Goal: Check status: Check status

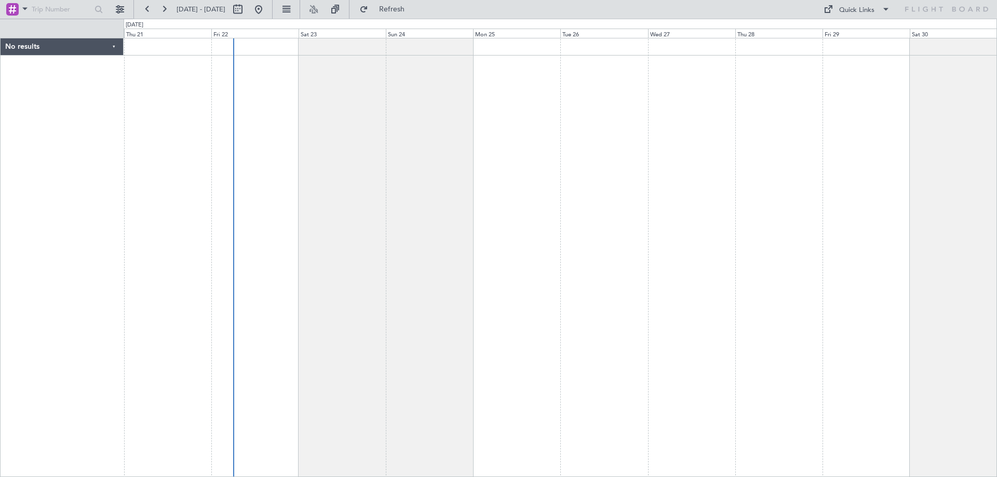
click at [468, 196] on div at bounding box center [560, 257] width 873 height 439
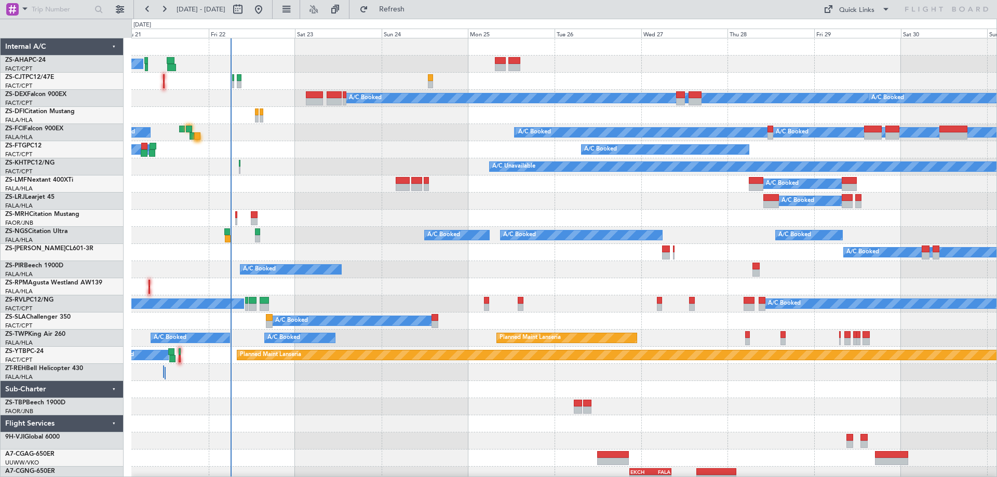
click at [661, 31] on div "Wed 27" at bounding box center [684, 33] width 87 height 9
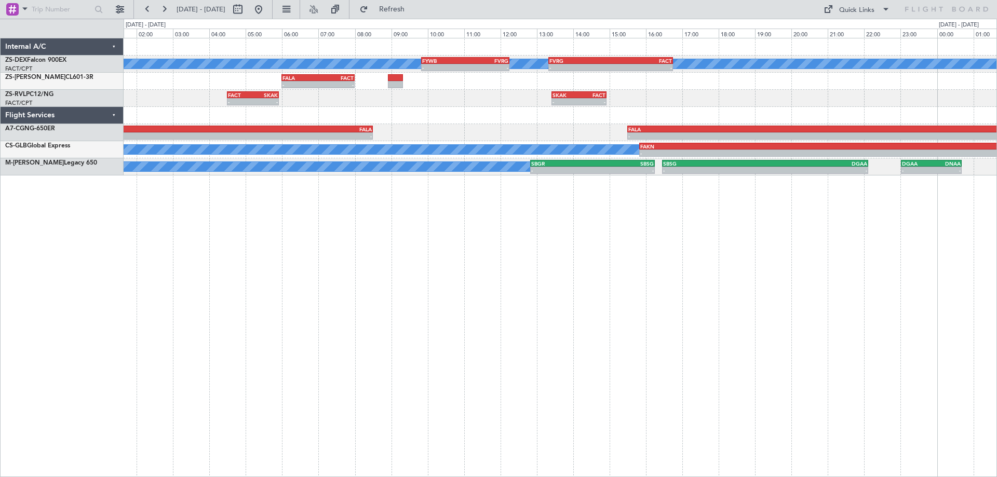
click at [823, 320] on div "A/C Booked A/C Booked - - FYWB 09:50 Z FVRG 12:15 Z - - FVRG 13:20 Z FACT 16:45…" at bounding box center [560, 257] width 873 height 439
click at [475, 242] on div "A/C Booked A/C Booked - - FYWB 09:50 Z FVRG 12:15 Z - - FVRG 13:20 Z FACT 16:45…" at bounding box center [560, 257] width 873 height 439
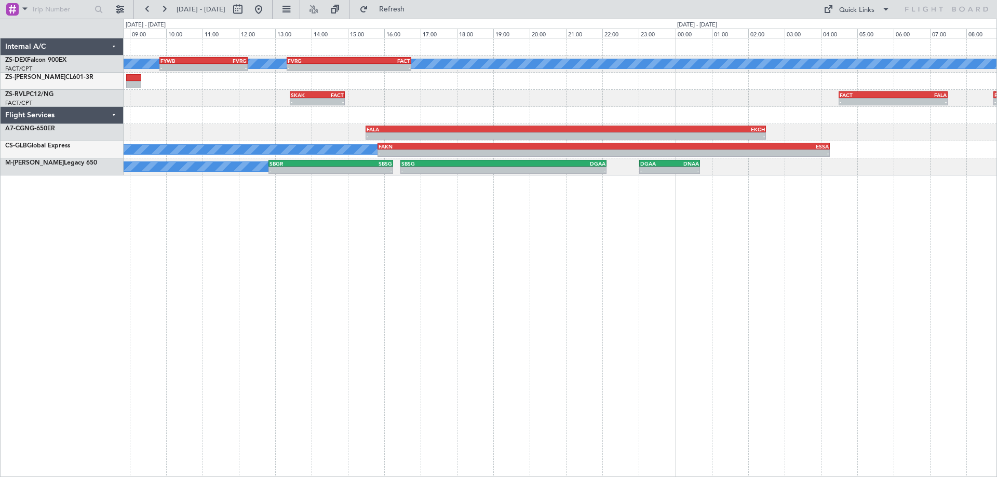
click at [463, 325] on div "A/C Booked A/C Booked - - FYWB 09:50 Z FVRG 12:15 Z - - FVRG 13:20 Z FACT 16:45…" at bounding box center [560, 257] width 873 height 439
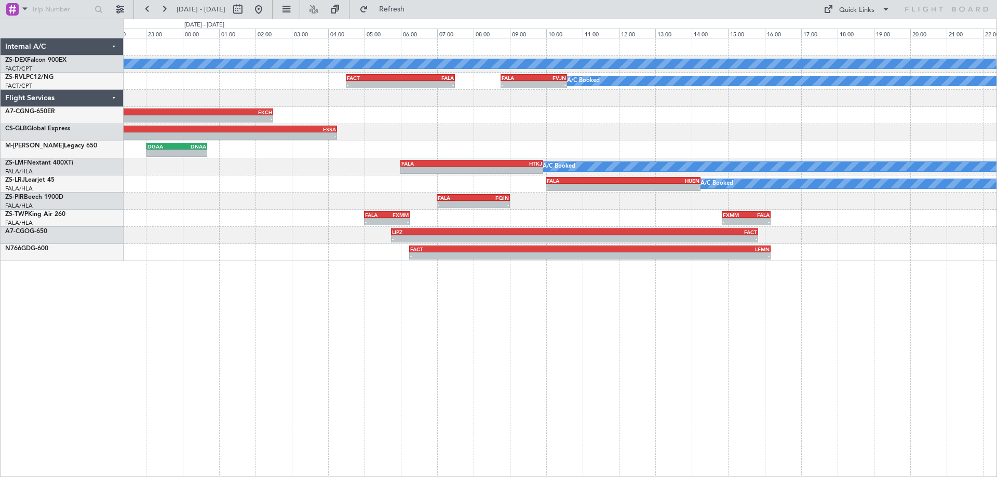
click at [480, 318] on div "A/C Booked - - FVRG 13:20 Z FACT 16:45 Z FACT 04:30 Z FALA 07:30 Z - - - - FALA…" at bounding box center [560, 257] width 873 height 439
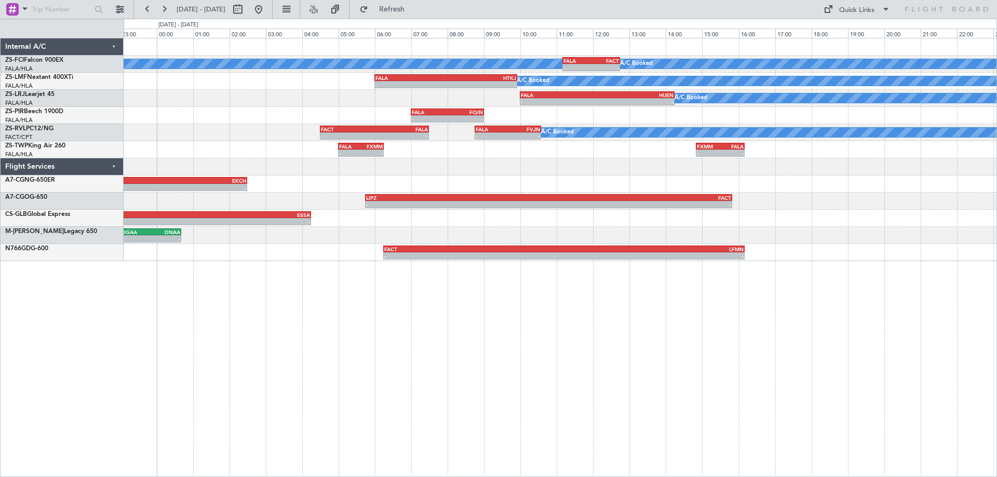
click at [628, 362] on div "A/C Booked A/C Booked A/C Booked - - FALA 11:10 Z FACT 12:45 Z A/C Booked A/C B…" at bounding box center [560, 257] width 873 height 439
click at [843, 259] on div "- - FACT 06:15 Z LFMN 16:10 Z" at bounding box center [560, 252] width 873 height 17
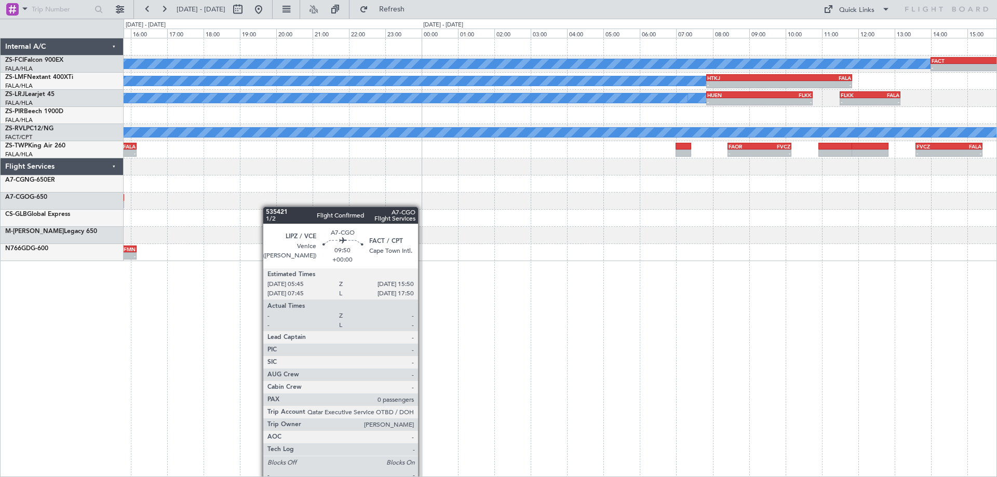
click at [201, 219] on div "A/C Booked A/C Booked A/C Booked FACT 14:00 Z HKJK 18:50 Z - - FALA 11:10 Z FAC…" at bounding box center [560, 149] width 873 height 223
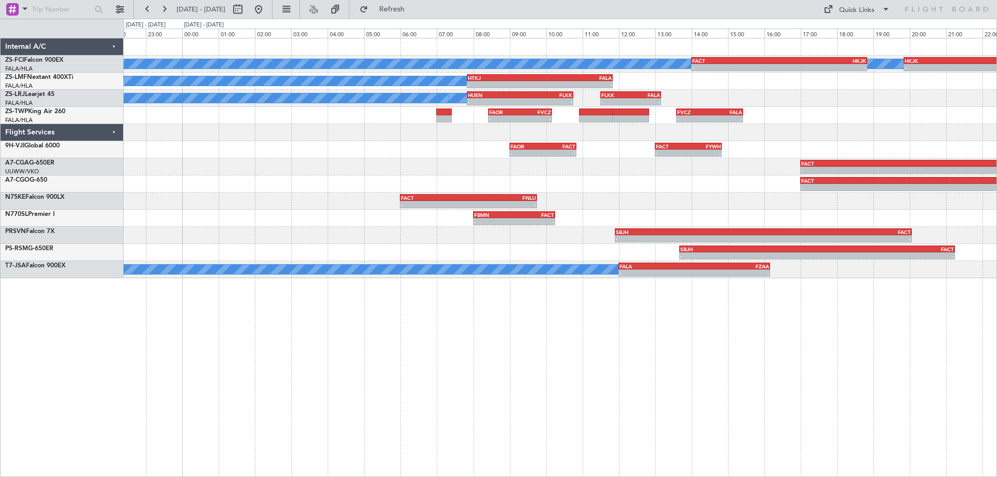
click at [595, 294] on div "A/C Booked A/C Booked A/C Booked FACT 14:00 Z HKJK 18:50 Z - - - - HKJK 19:50 Z…" at bounding box center [560, 257] width 873 height 439
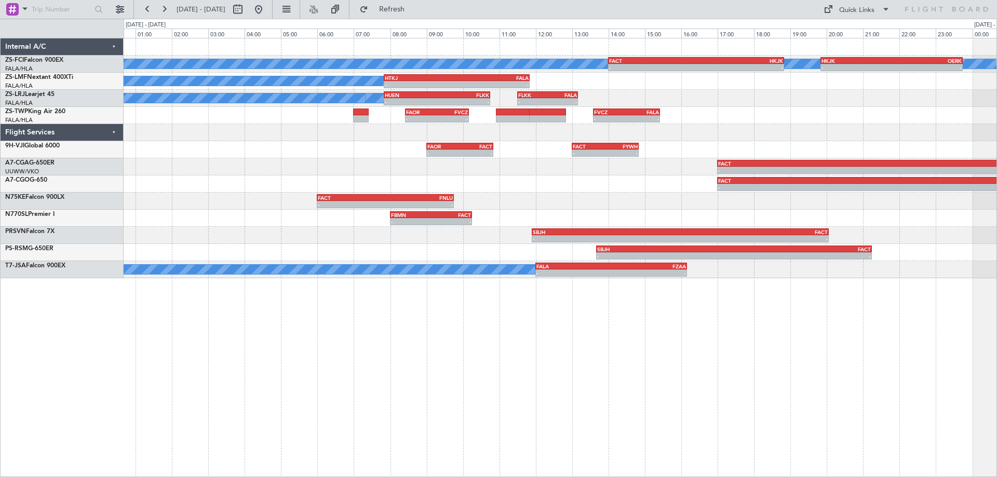
click at [374, 150] on div "- - FAOR 09:00 Z FACT 10:50 Z - - FACT 13:00 Z FYWH 14:50 Z" at bounding box center [560, 149] width 873 height 17
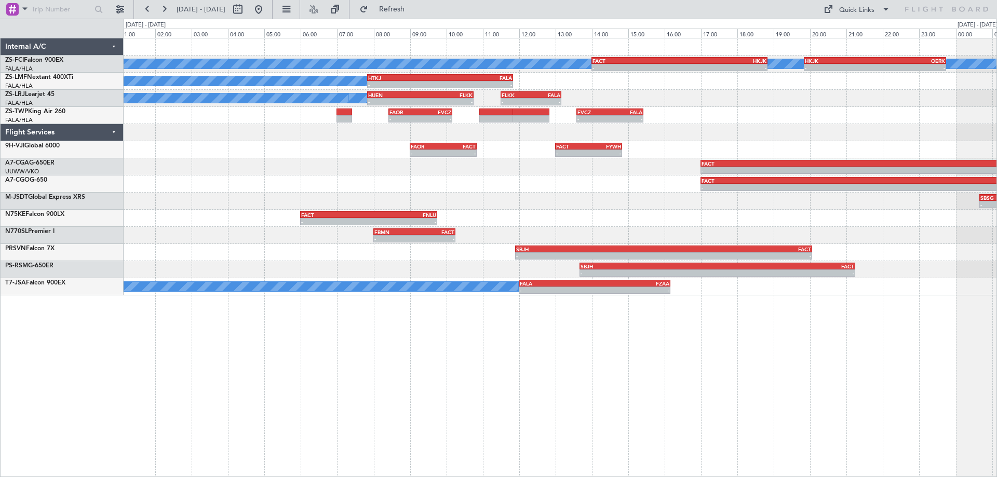
click at [709, 132] on div at bounding box center [560, 132] width 873 height 17
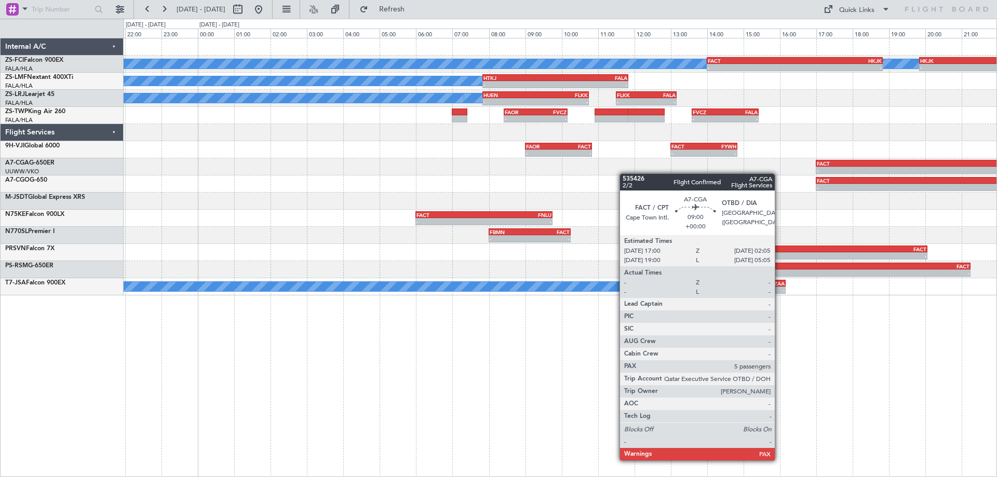
click at [928, 172] on div "A/C Booked A/C Booked A/C Booked FACT 14:00 Z HKJK 18:50 Z - - - - HKJK 19:50 Z…" at bounding box center [560, 166] width 873 height 257
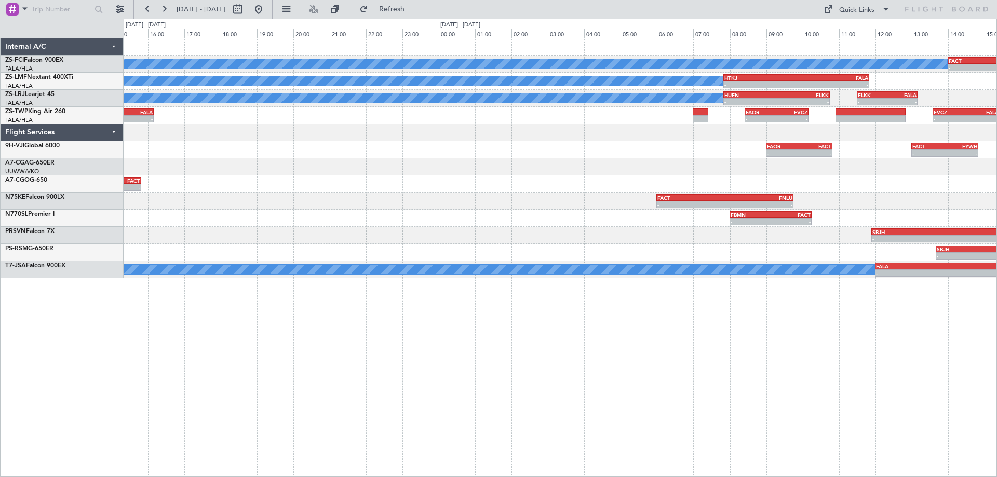
click at [402, 229] on div "A/C Booked A/C Booked A/C Booked FACT 14:00 Z HKJK 18:50 Z - - FALA 11:10 Z FAC…" at bounding box center [560, 158] width 873 height 240
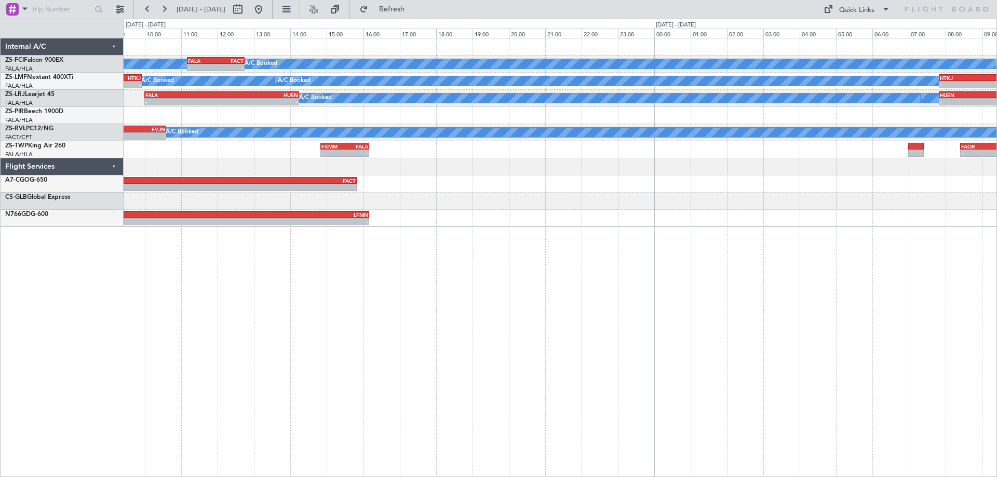
click at [594, 256] on div "A/C Booked A/C Booked A/C Booked FALA 11:10 Z FACT 12:45 Z - - FACT 14:00 Z HKJ…" at bounding box center [560, 257] width 873 height 439
click at [644, 280] on div "A/C Booked A/C Booked A/C Booked FALA 11:10 Z FACT 12:45 Z - - FACT 14:00 Z HKJ…" at bounding box center [560, 257] width 873 height 439
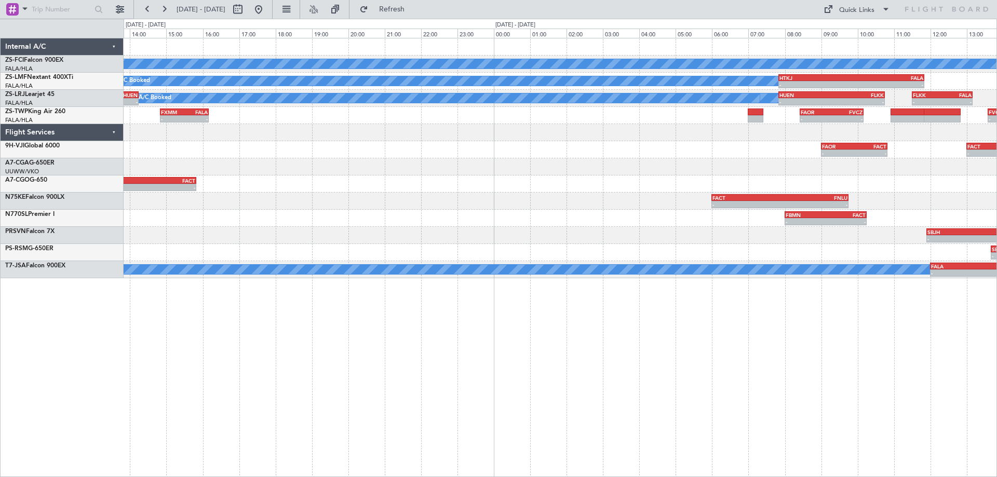
click at [868, 271] on div "A/C Booked A/C Booked A/C Booked FACT 14:00 Z HKJK 18:50 Z - - FALA 11:10 Z FAC…" at bounding box center [560, 158] width 873 height 240
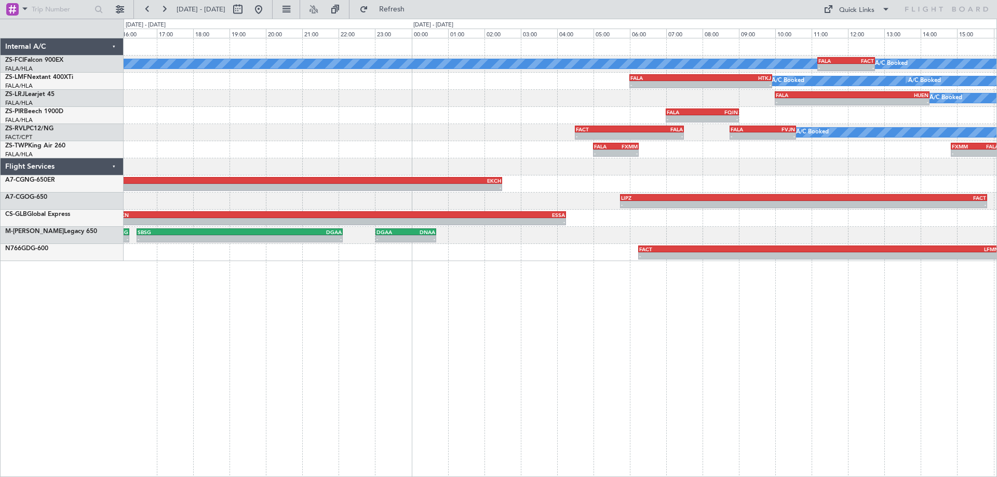
click at [864, 360] on div "A/C Booked A/C Booked A/C Booked FALA 11:10 Z FACT 12:45 Z - - A/C Booked A/C B…" at bounding box center [560, 257] width 873 height 439
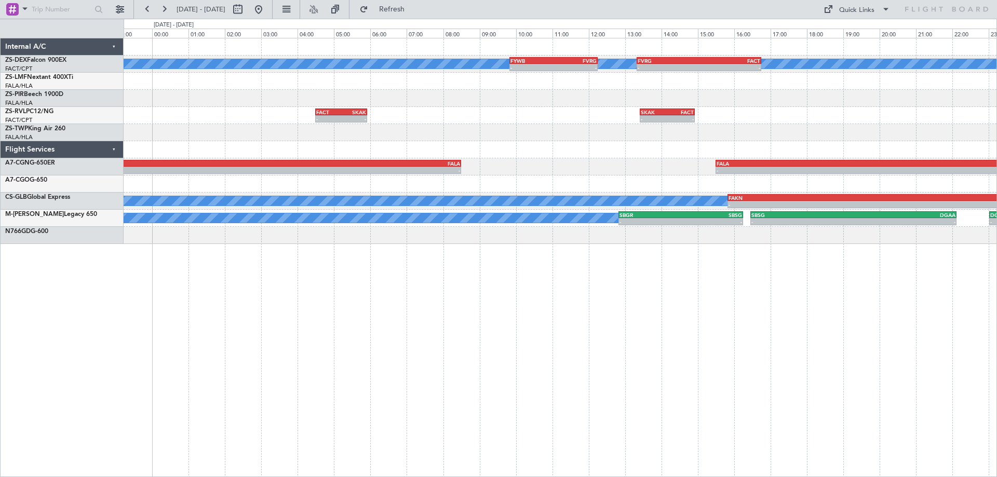
click at [706, 384] on div "A/C Booked A/C Booked - - FYWB 09:50 Z FVRG 12:15 Z - - FVRG 13:20 Z FACT 16:45…" at bounding box center [560, 257] width 873 height 439
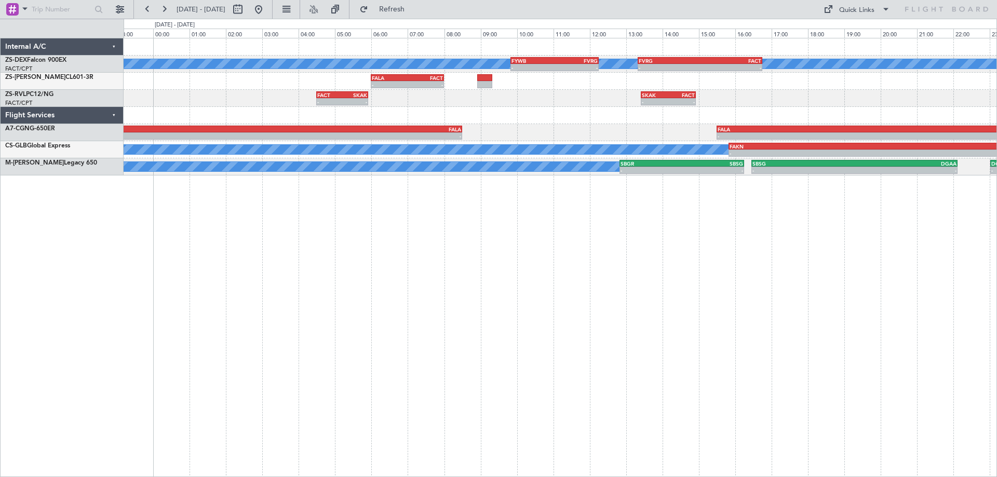
click at [962, 332] on div "A/C Booked A/C Booked - - FYWB 09:50 Z FVRG 12:15 Z - - FVRG 13:20 Z FACT 16:45…" at bounding box center [560, 257] width 873 height 439
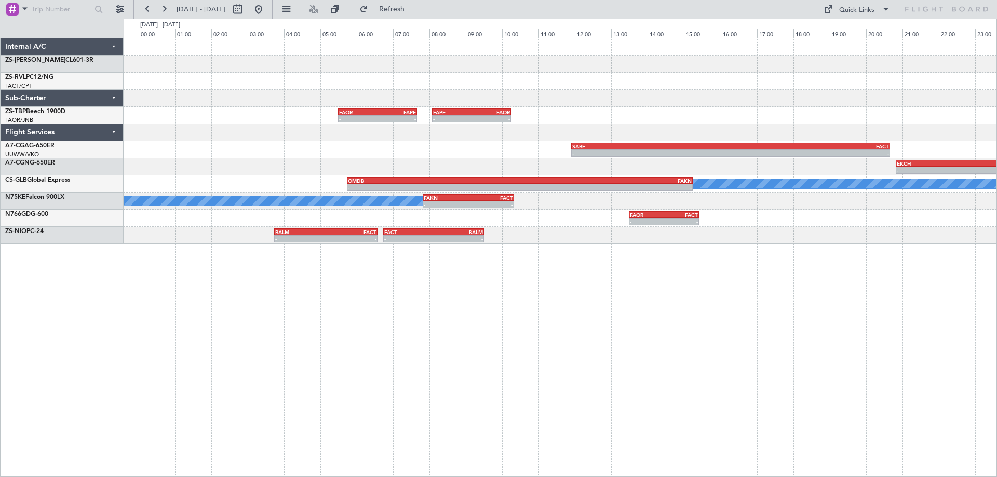
click at [690, 339] on div "- - FACT 04:30 Z SKAK 05:55 Z - - FAPE 08:05 Z FAOR 10:15 Z FAOR 05:30 Z FAPE 0…" at bounding box center [560, 257] width 873 height 439
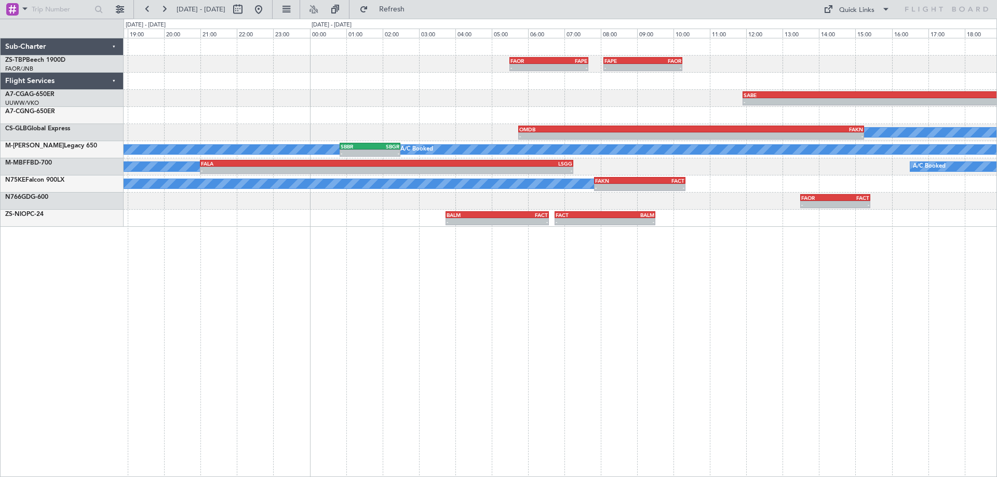
click at [956, 275] on div "- - FAPE 08:05 Z FAOR 10:15 Z FAOR 05:30 Z FAPE 07:40 Z - - - - SABE 11:55 Z FA…" at bounding box center [560, 257] width 873 height 439
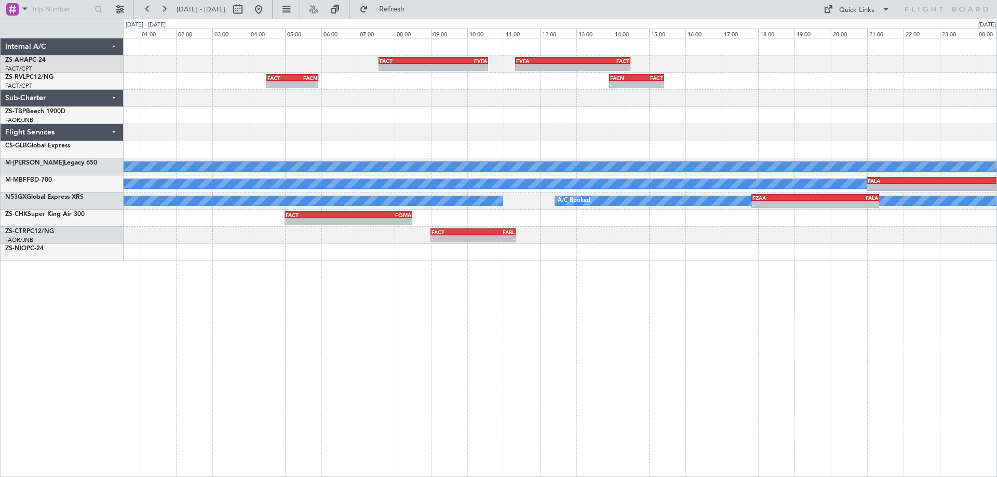
click at [591, 334] on div "- - FACT 07:35 Z FVFA 10:35 Z - - FVFA 11:20 Z FACT 14:30 Z - - FACN 13:55 Z FA…" at bounding box center [560, 257] width 873 height 439
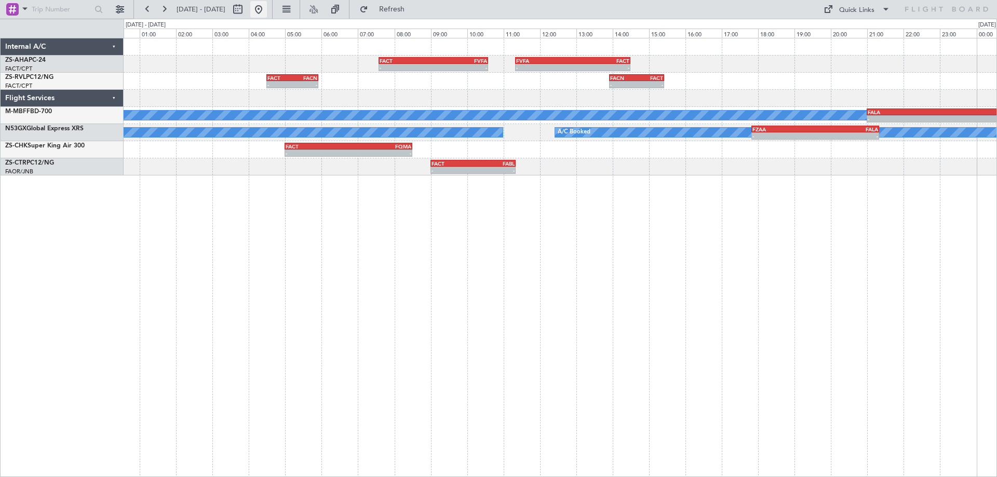
click at [267, 12] on button at bounding box center [258, 9] width 17 height 17
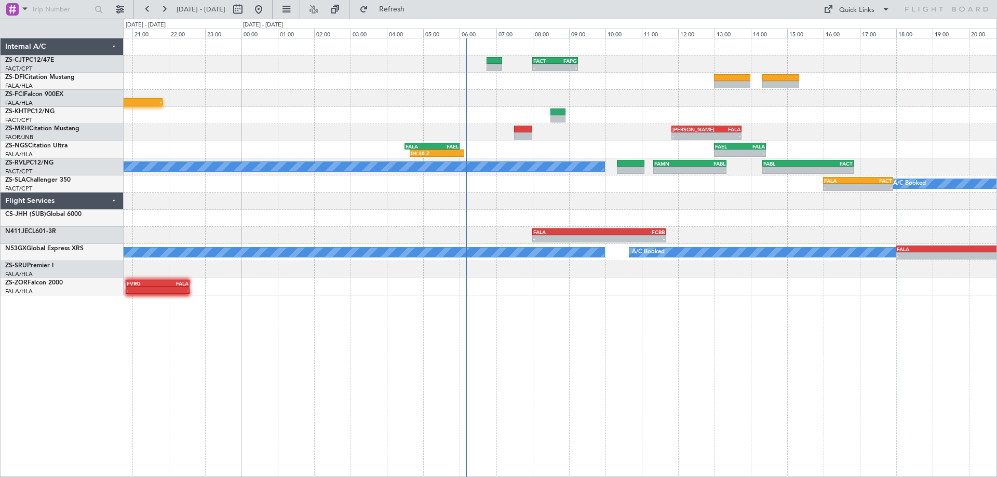
click at [777, 338] on div "- - FACT 08:00 Z FAPG 09:15 Z 20:10 Z - FVRG 17:50 Z FALA 19:30 Z FALA 16:00 Z …" at bounding box center [560, 257] width 873 height 439
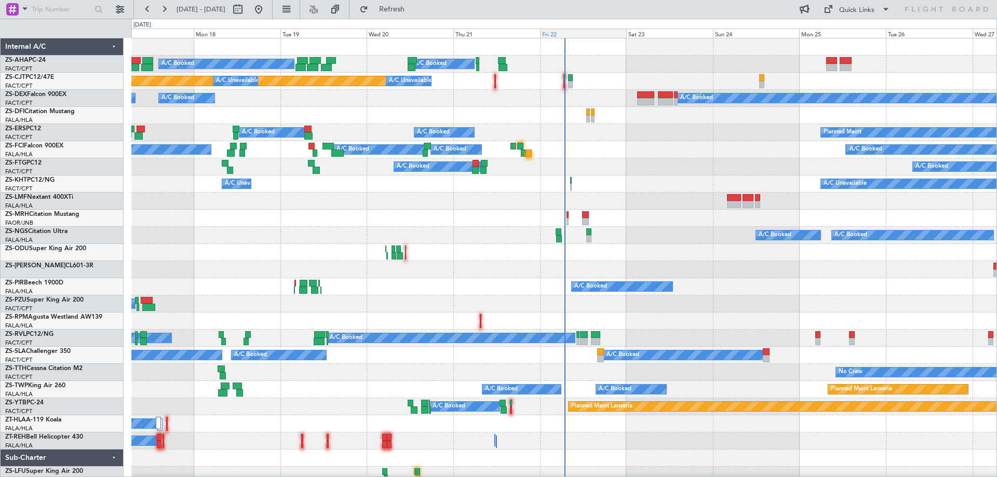
click at [570, 31] on div "Fri 22" at bounding box center [583, 33] width 87 height 9
